Goal: Information Seeking & Learning: Learn about a topic

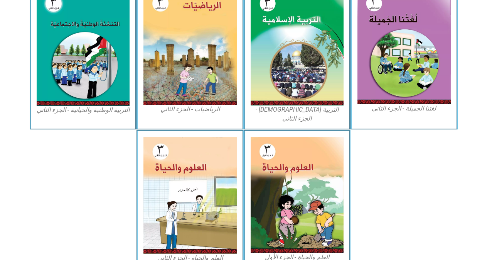
scroll to position [416, 0]
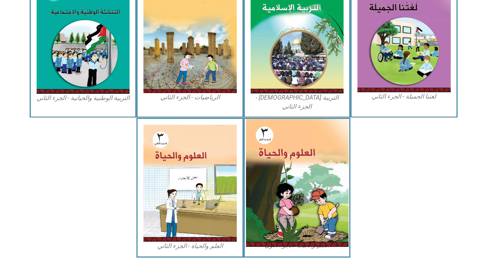
click at [311, 142] on img at bounding box center [297, 183] width 103 height 128
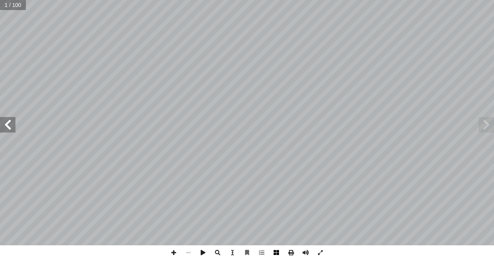
click at [280, 252] on span at bounding box center [276, 252] width 15 height 15
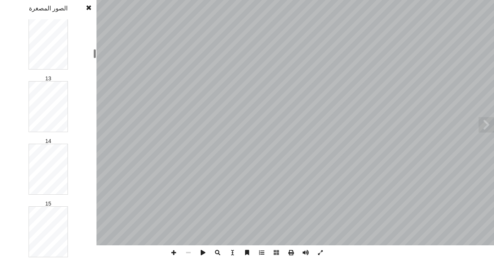
click at [94, 54] on div at bounding box center [94, 53] width 3 height 9
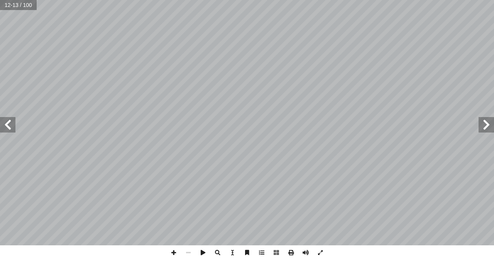
click at [12, 124] on span at bounding box center [7, 124] width 15 height 15
click at [175, 250] on span at bounding box center [173, 252] width 15 height 15
click at [9, 119] on span at bounding box center [7, 124] width 15 height 15
